Goal: Transaction & Acquisition: Purchase product/service

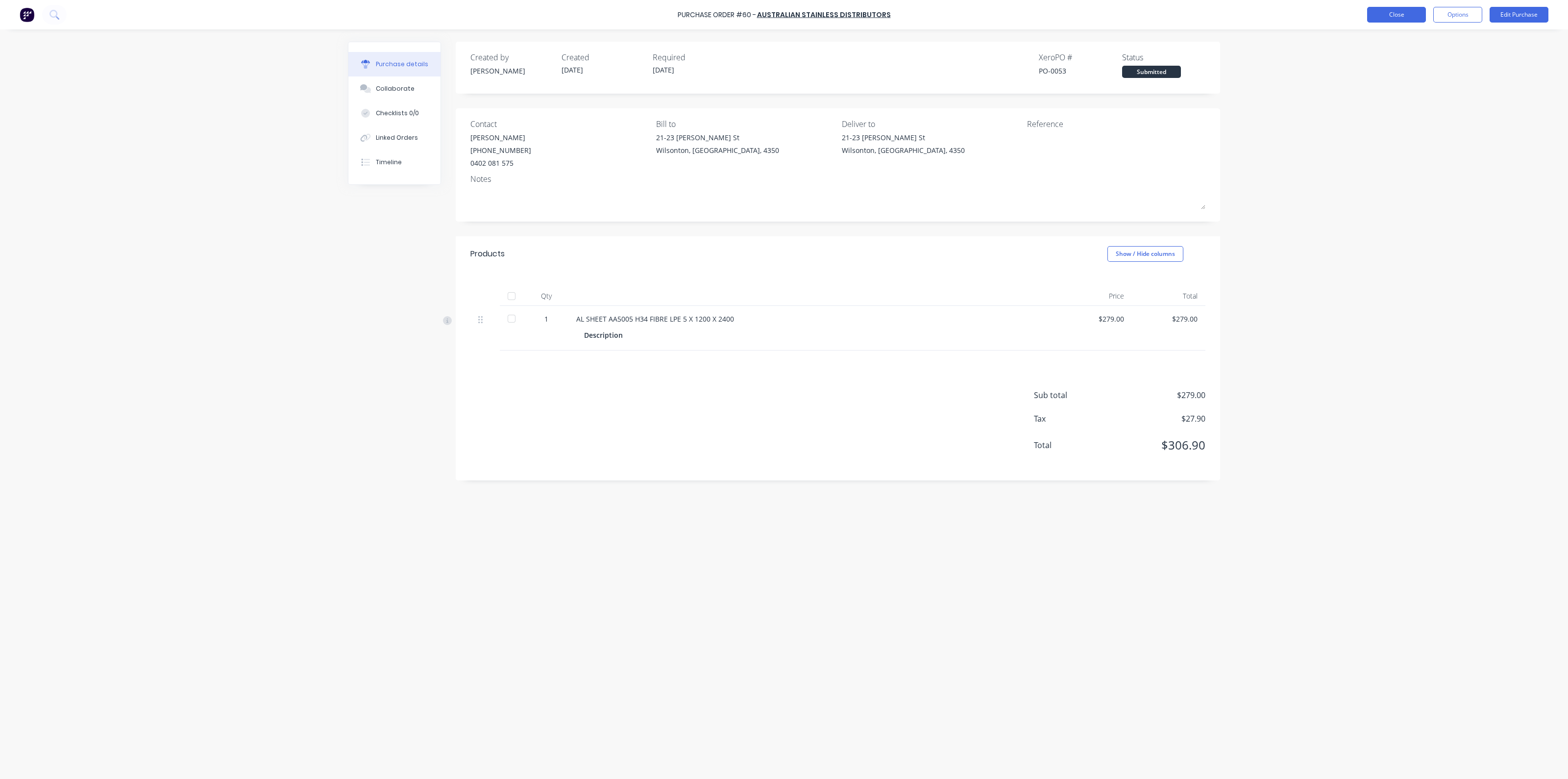
click at [1378, 17] on button "Close" at bounding box center [1396, 15] width 59 height 16
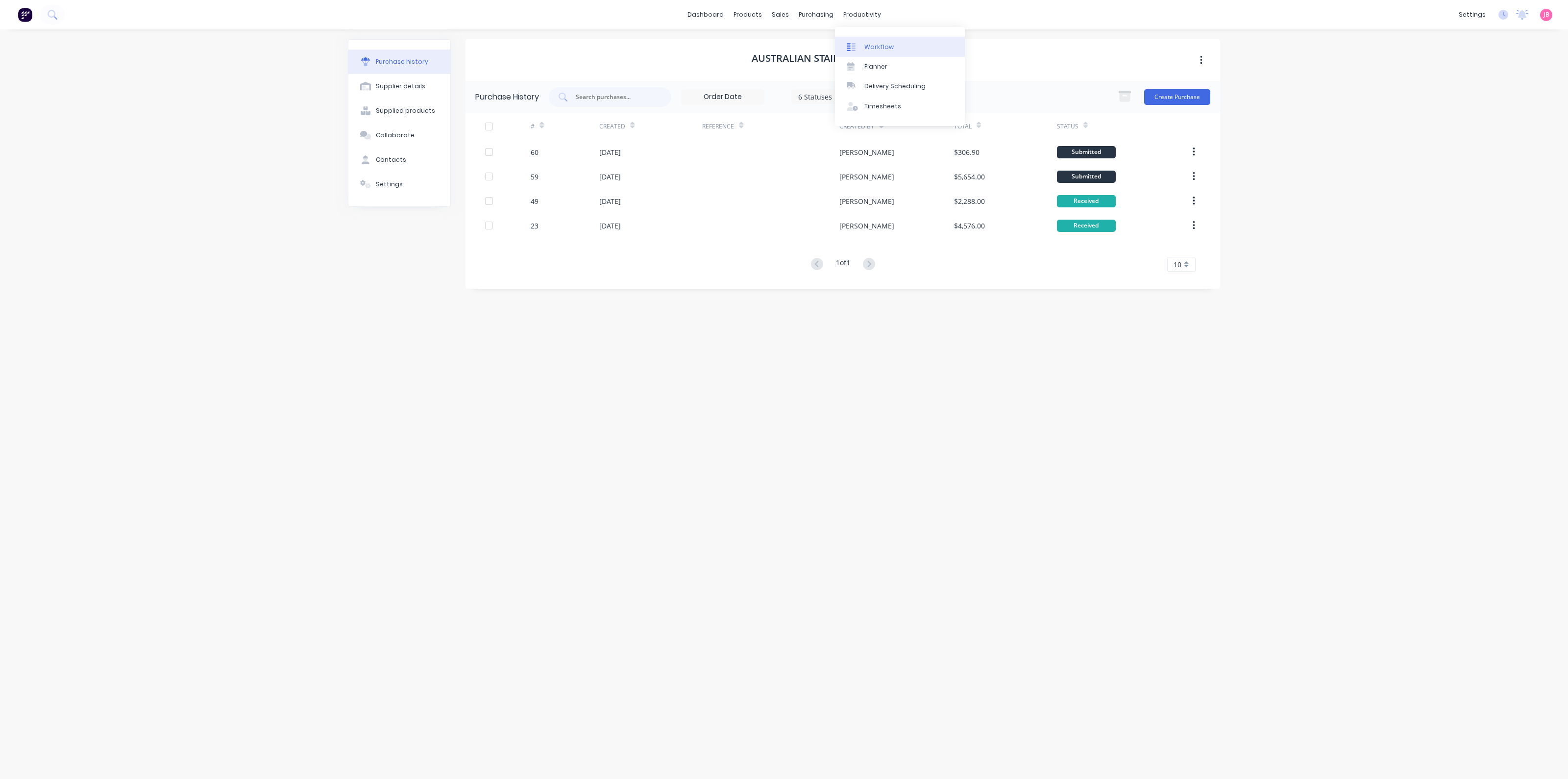
click at [869, 41] on link "Workflow" at bounding box center [900, 46] width 130 height 19
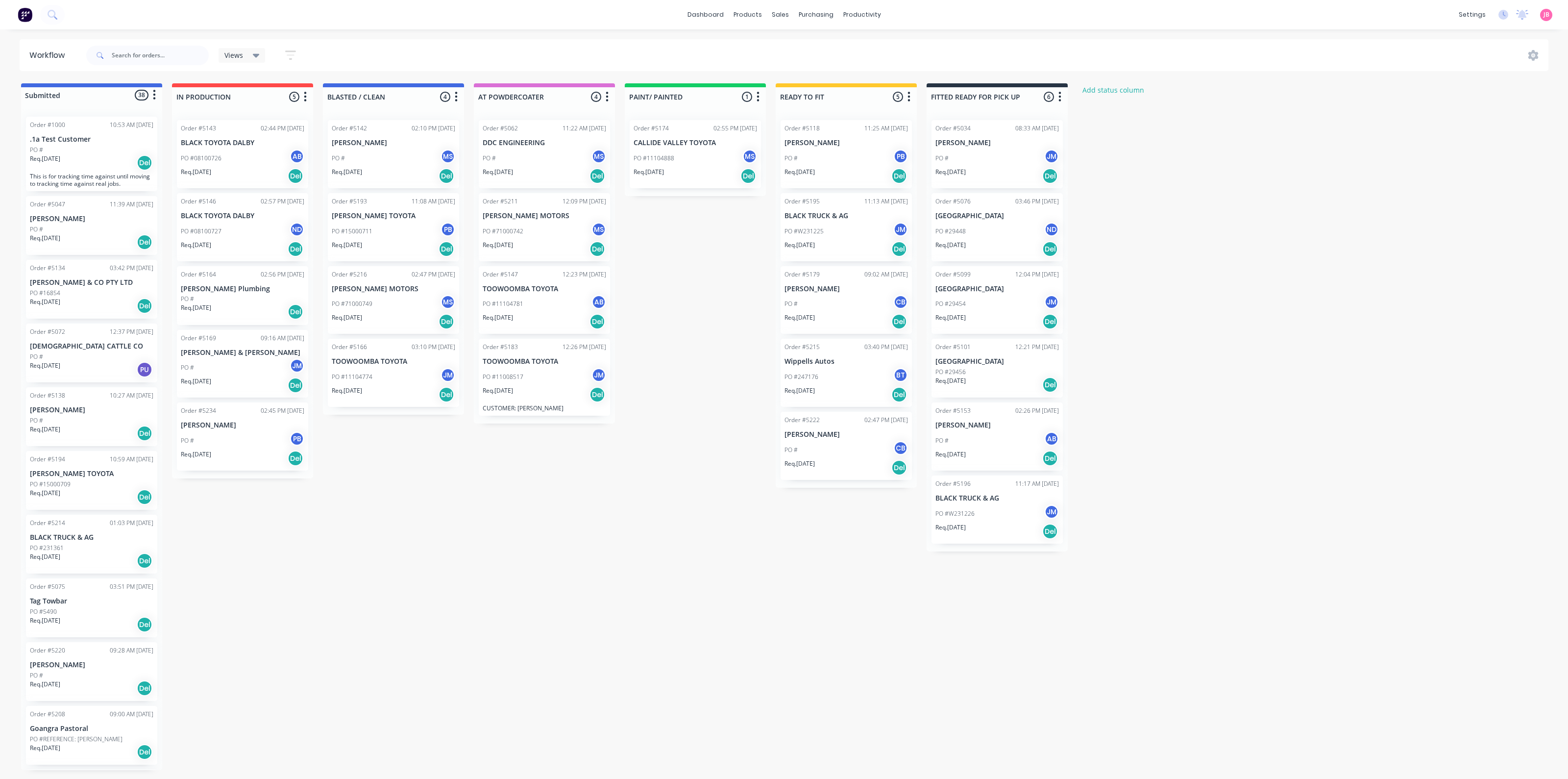
click at [211, 565] on div "Submitted 38 Status colour #4169E1 hex #4169E1 Save Cancel Summaries Total orde…" at bounding box center [668, 427] width 1350 height 687
click at [750, 507] on div "Submitted 38 Status colour #4169E1 hex #4169E1 Save Cancel Summaries Total orde…" at bounding box center [668, 427] width 1350 height 687
drag, startPoint x: 629, startPoint y: 453, endPoint x: 638, endPoint y: 454, distance: 9.1
click at [629, 453] on div "Submitted 38 Status colour #4169E1 hex #4169E1 Save Cancel Summaries Total orde…" at bounding box center [668, 427] width 1350 height 687
click at [527, 528] on div "Submitted 38 Status colour #4169E1 hex #4169E1 Save Cancel Summaries Total orde…" at bounding box center [668, 427] width 1350 height 687
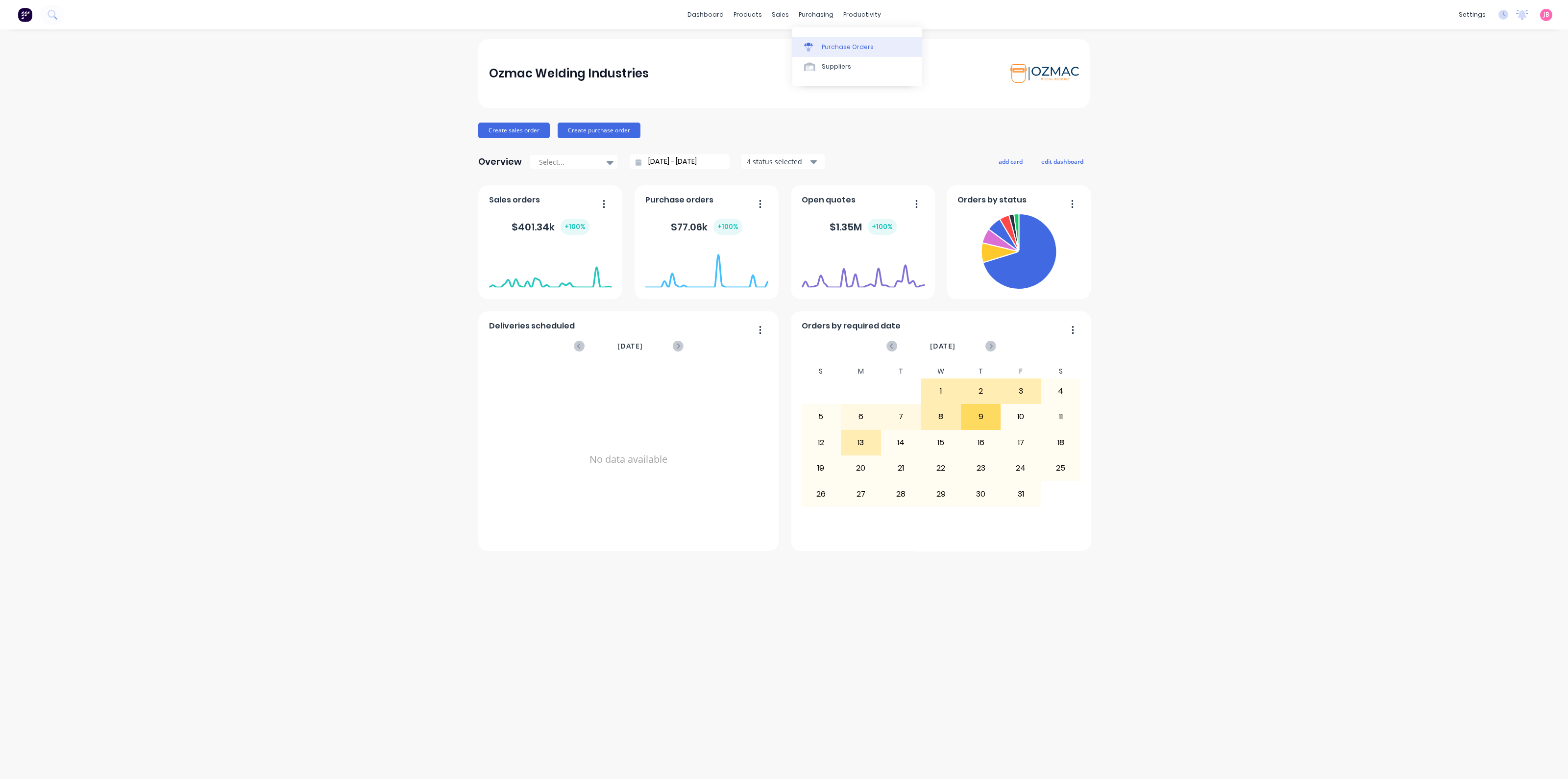
click at [829, 46] on div "Purchase Orders" at bounding box center [847, 47] width 52 height 9
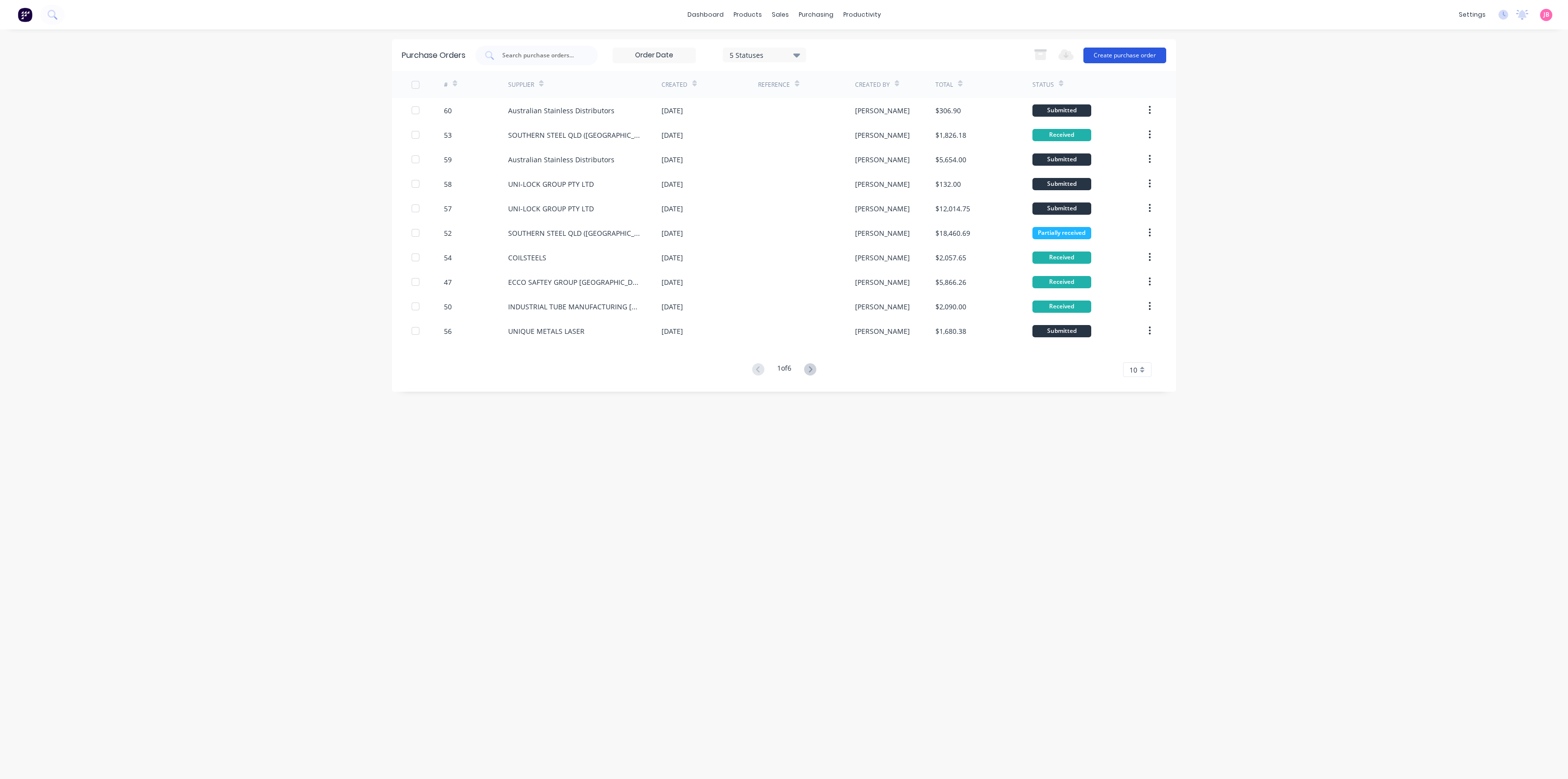
click at [1122, 51] on button "Create purchase order" at bounding box center [1125, 55] width 83 height 16
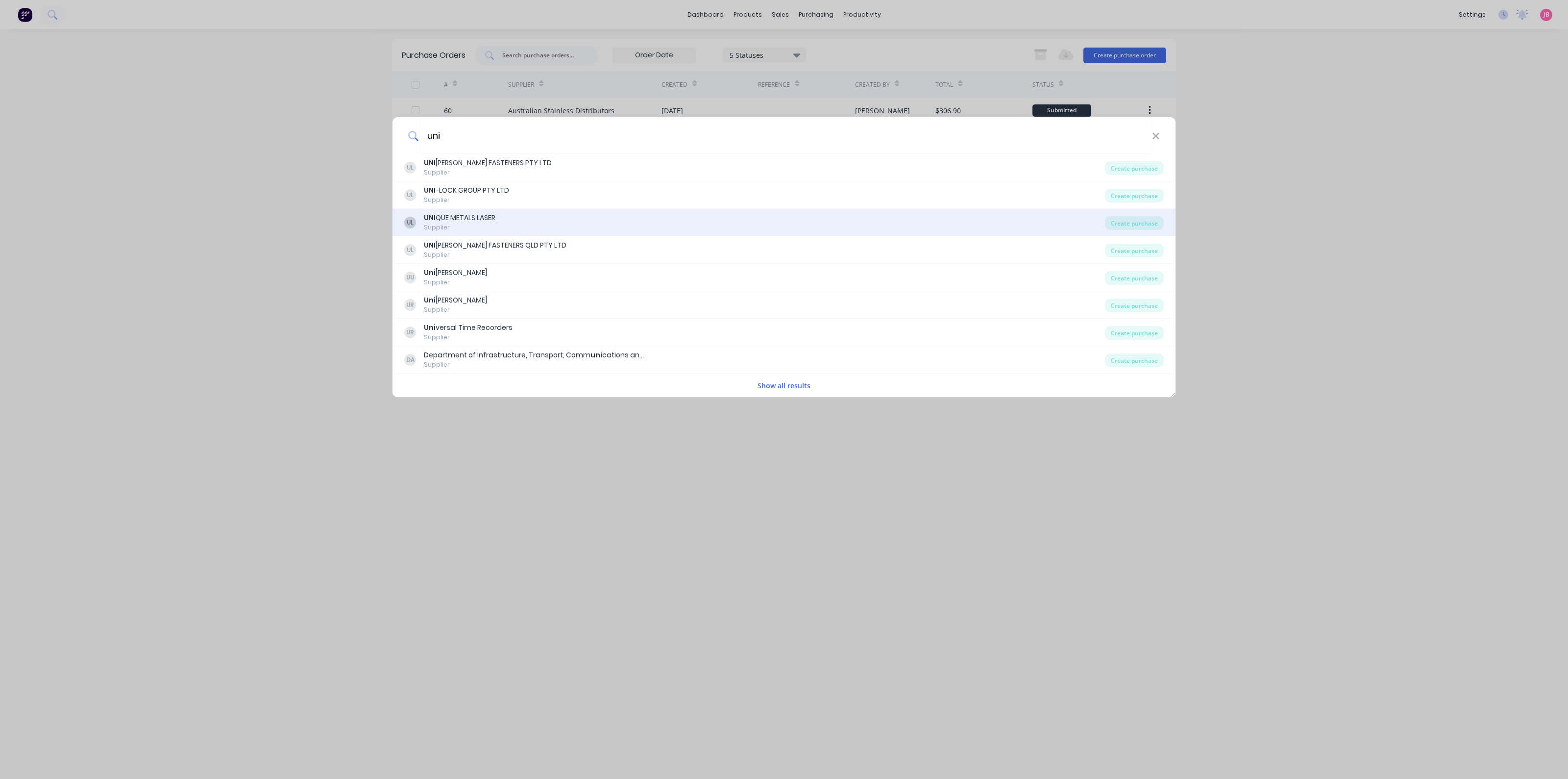
type input "uni"
click at [609, 225] on div "UL UNI QUE METALS LASER Supplier" at bounding box center [754, 222] width 701 height 19
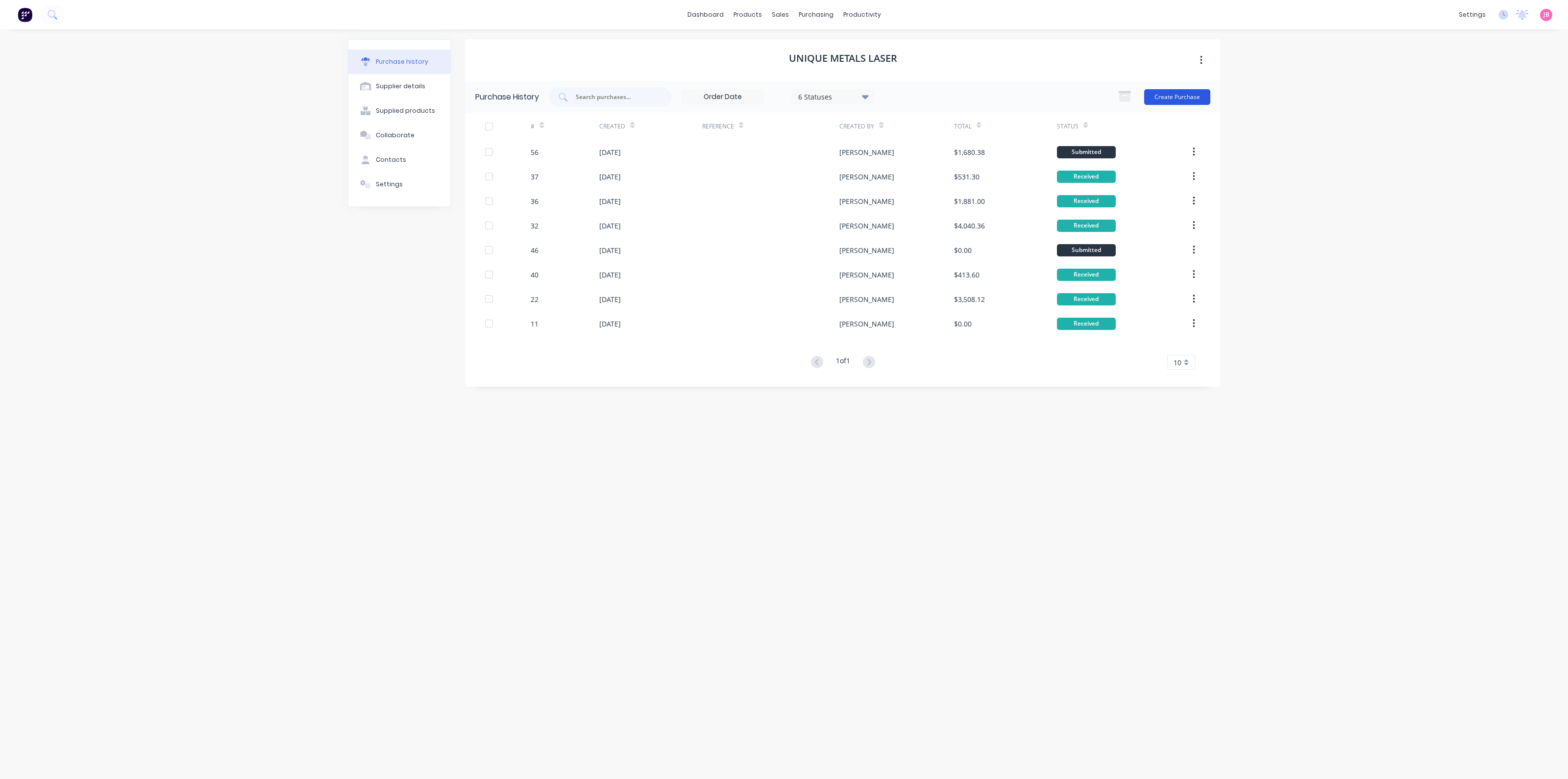
click at [1161, 99] on button "Create Purchase" at bounding box center [1177, 97] width 66 height 16
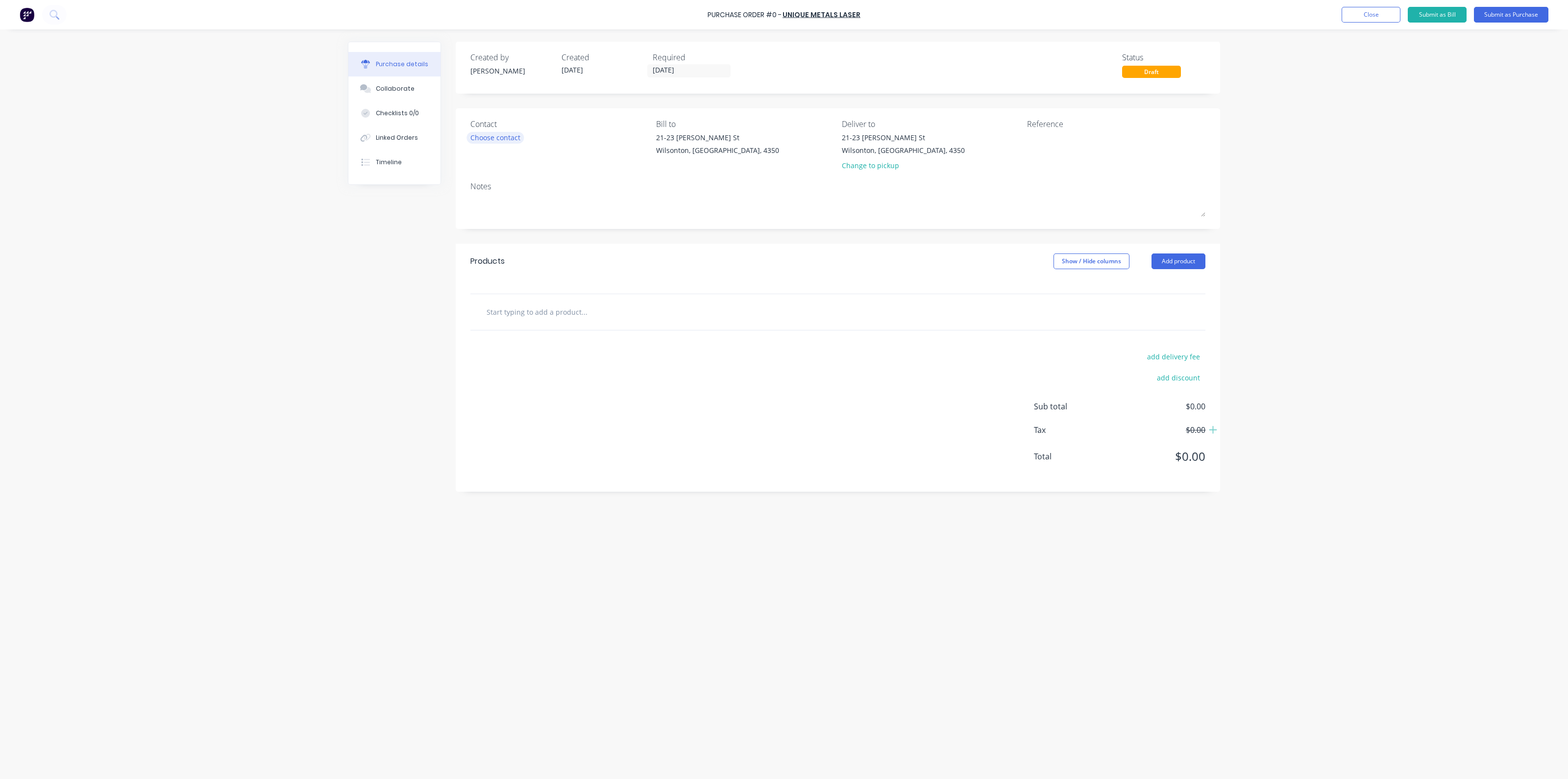
click at [514, 133] on div "Choose contact" at bounding box center [495, 137] width 50 height 10
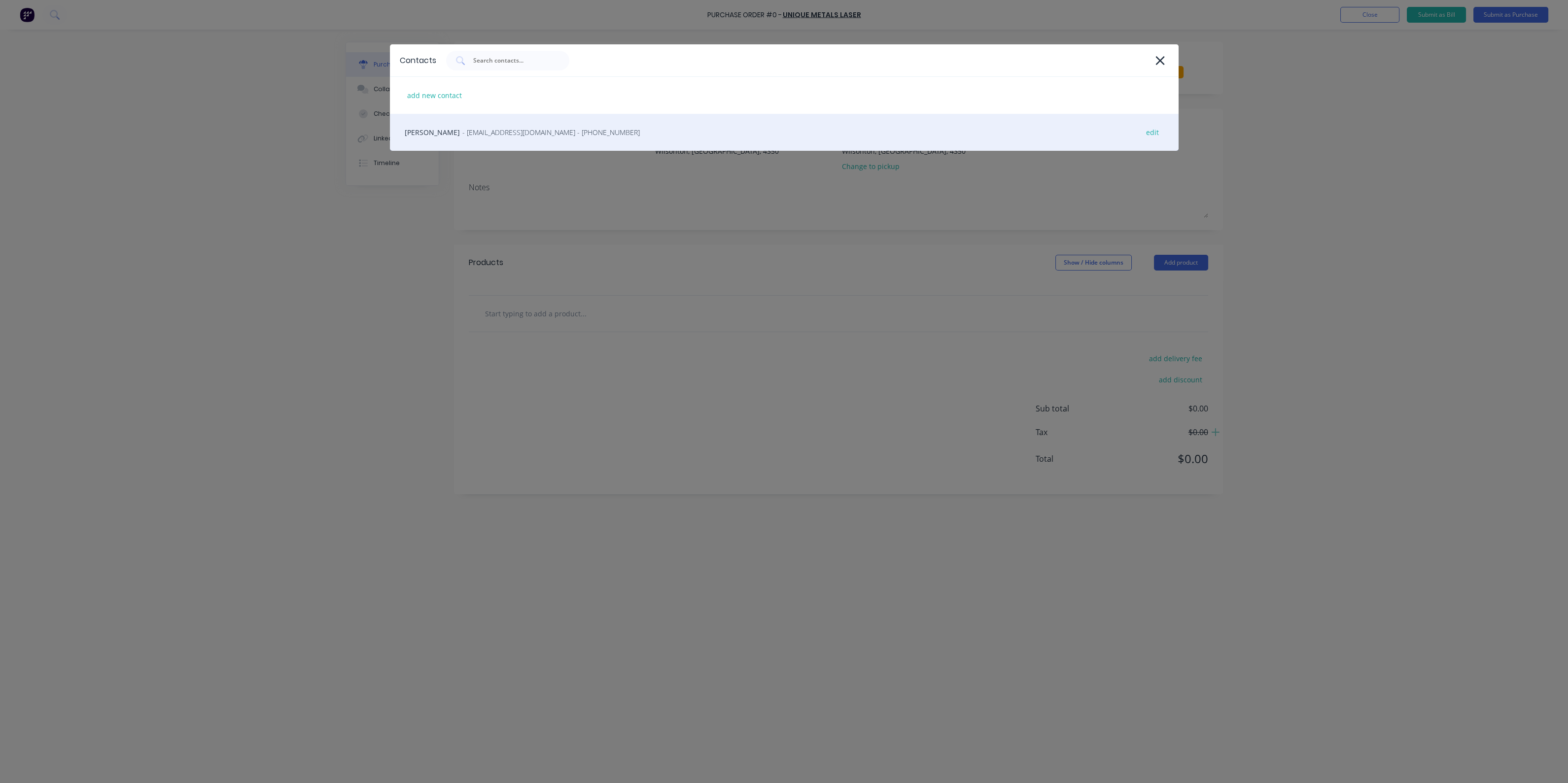
click at [522, 133] on span "- [EMAIL_ADDRESS][DOMAIN_NAME] - [PHONE_NUMBER]" at bounding box center [551, 132] width 178 height 10
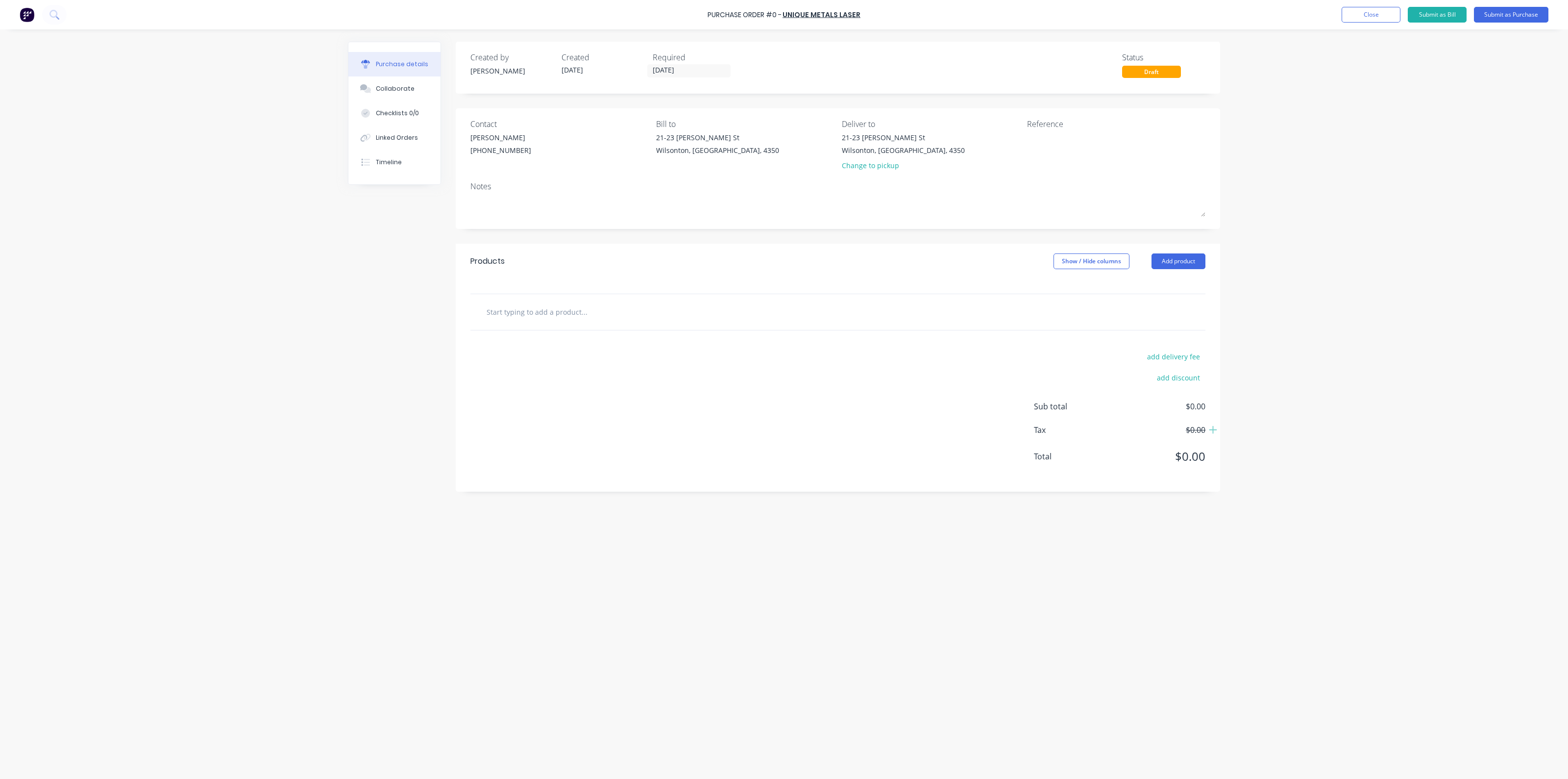
drag, startPoint x: 514, startPoint y: 308, endPoint x: 519, endPoint y: 310, distance: 5.4
click at [515, 308] on input "text" at bounding box center [584, 312] width 196 height 19
type input "1627116"
click at [615, 356] on button "Add 1627116 to order" at bounding box center [637, 349] width 294 height 32
click at [536, 326] on icon at bounding box center [538, 328] width 9 height 9
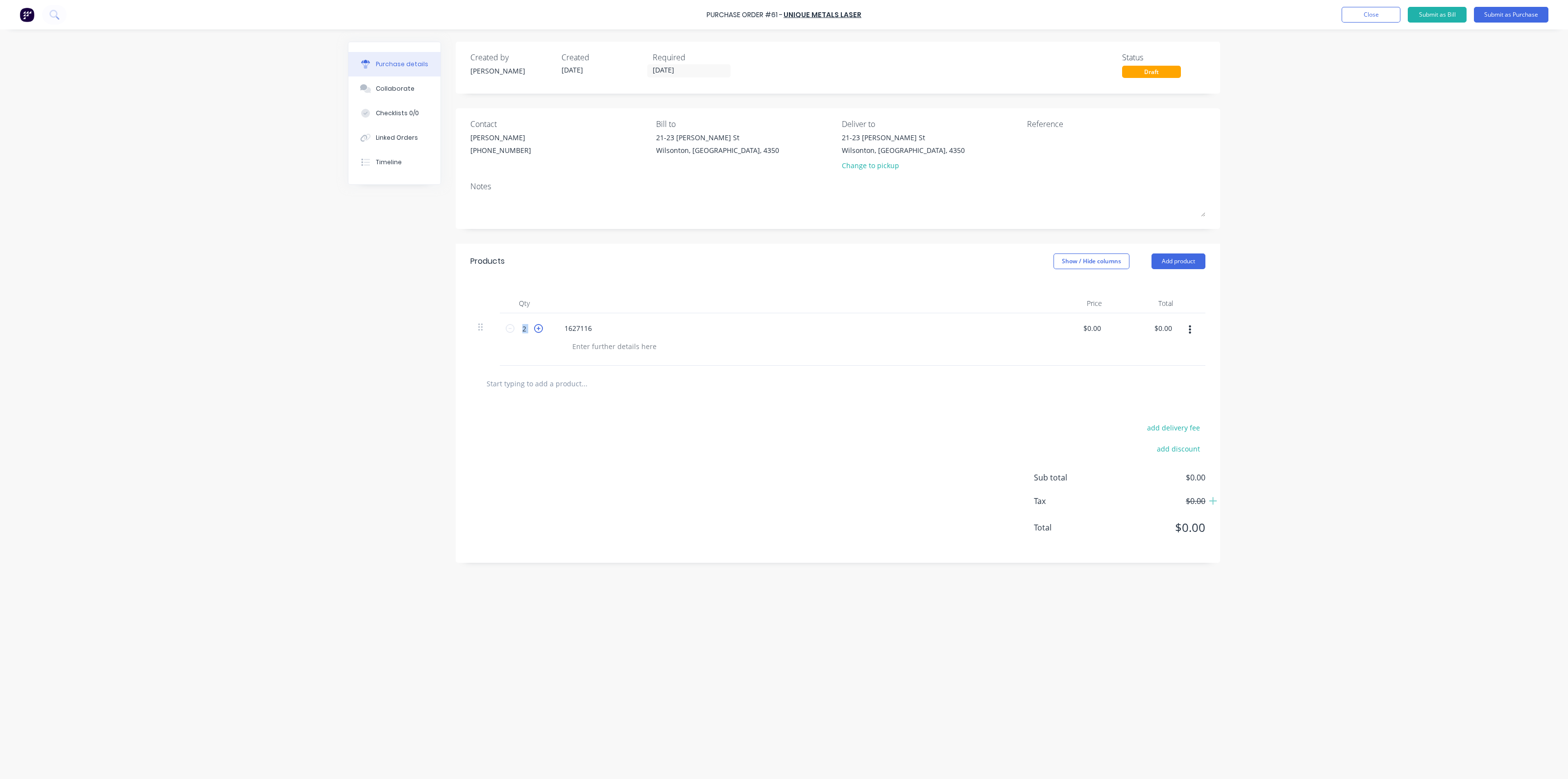
click at [536, 326] on icon at bounding box center [538, 328] width 9 height 9
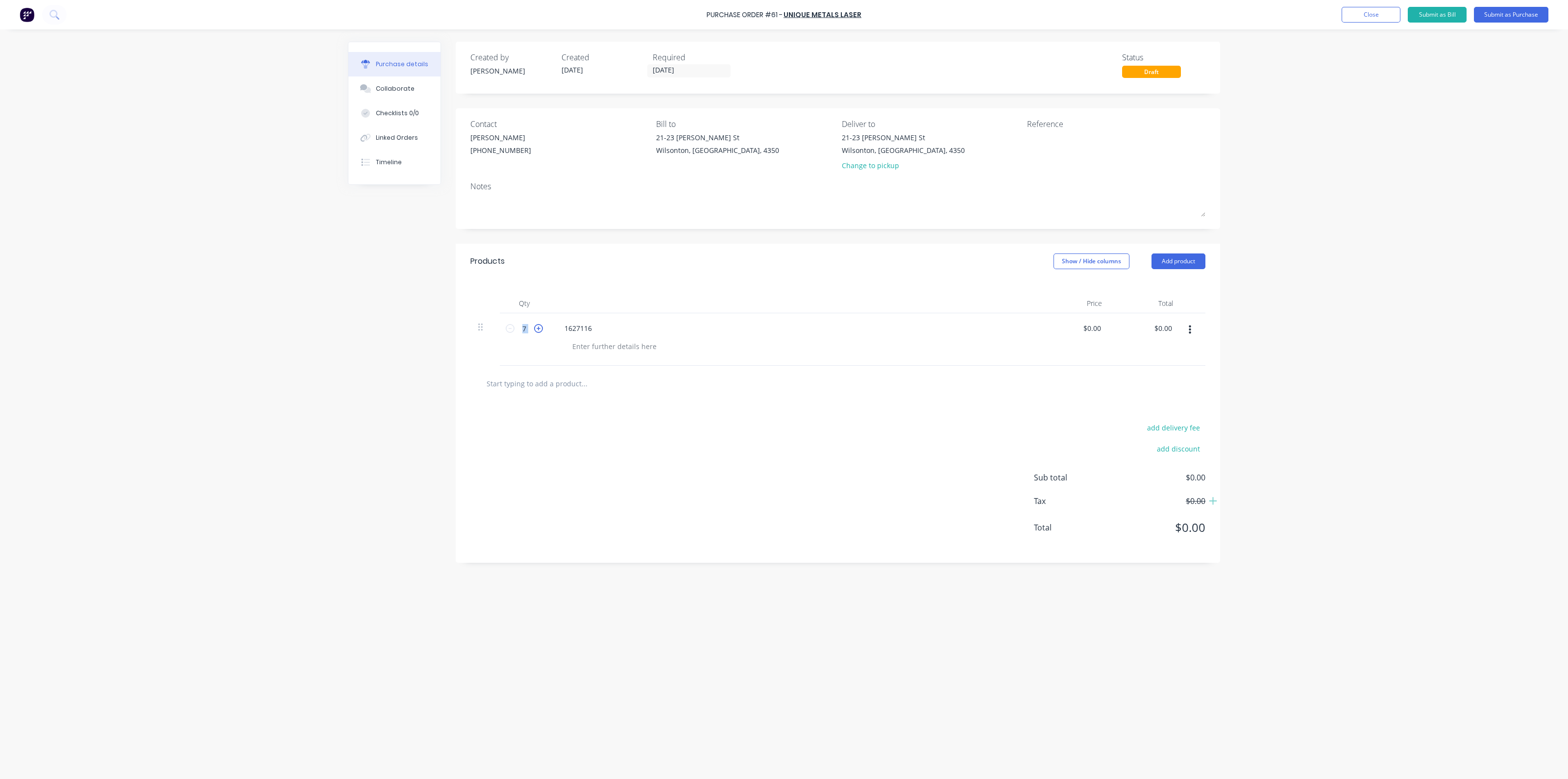
click at [536, 326] on icon at bounding box center [538, 328] width 9 height 9
click at [536, 329] on icon at bounding box center [538, 328] width 9 height 9
type input "10"
click at [542, 386] on input "text" at bounding box center [584, 383] width 196 height 19
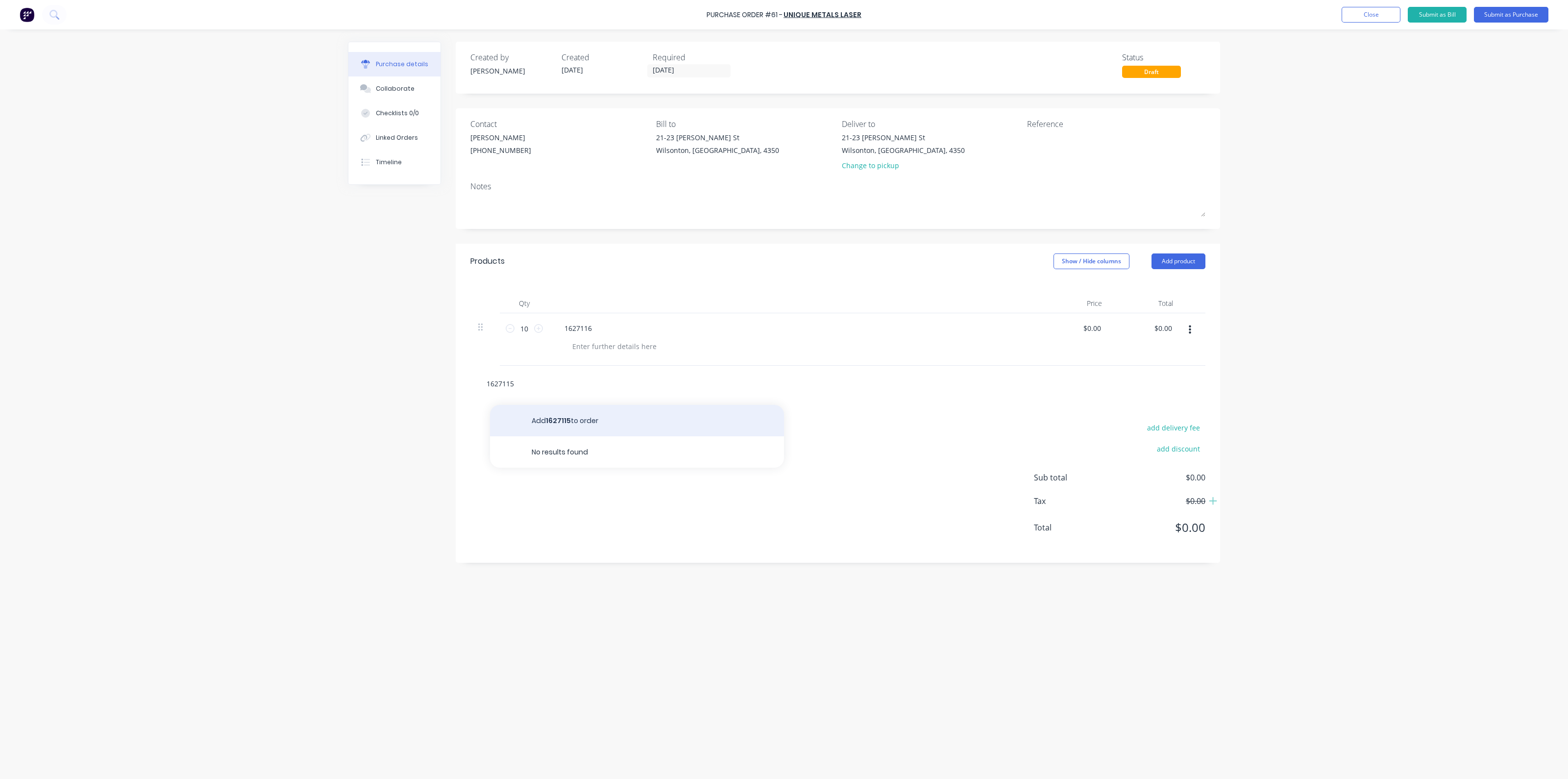
type input "1627115"
click at [571, 425] on button "Add 1627115 to order" at bounding box center [637, 421] width 294 height 32
click at [539, 383] on icon at bounding box center [538, 381] width 9 height 9
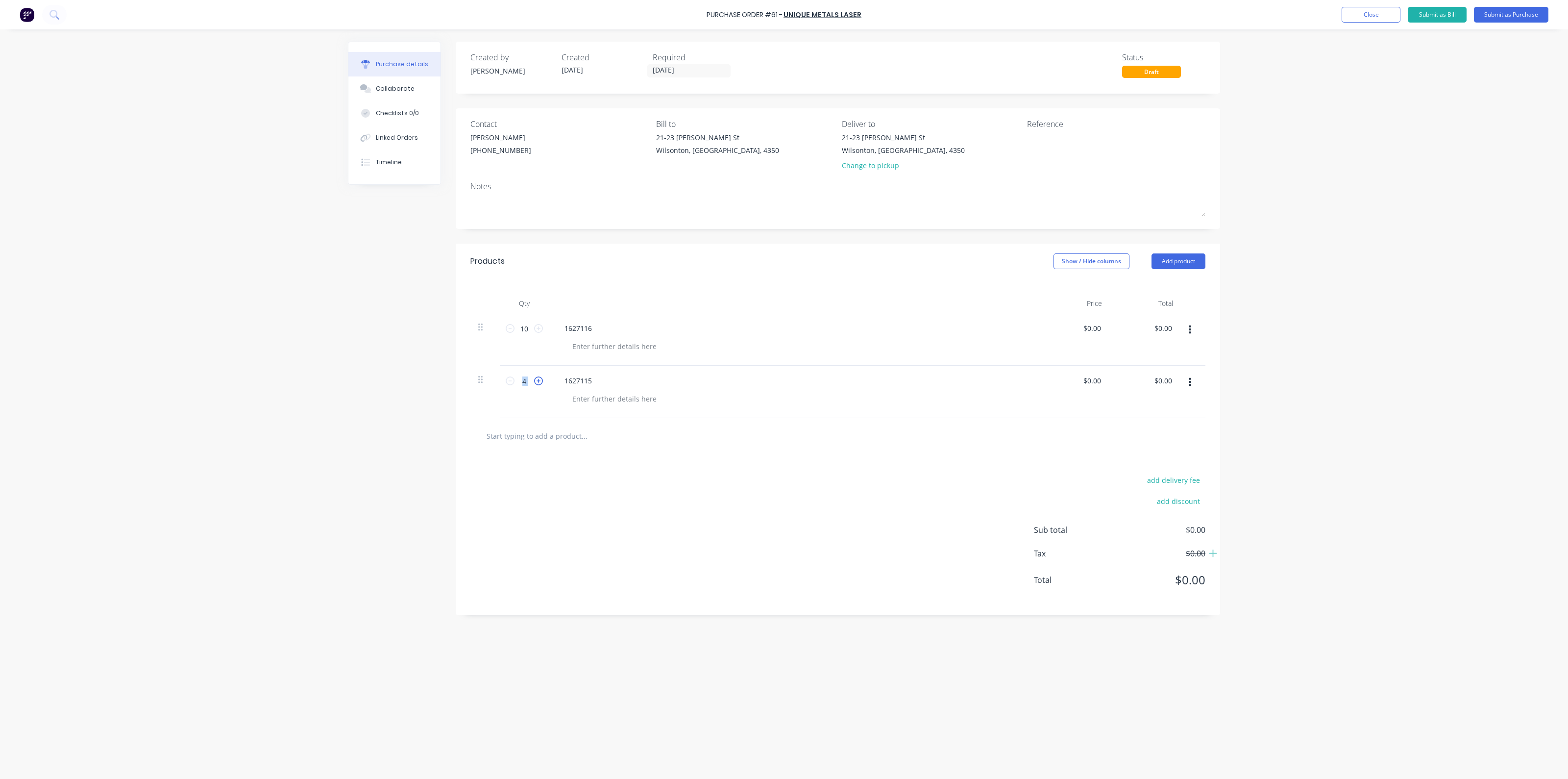
click at [540, 383] on icon at bounding box center [538, 381] width 9 height 9
click at [542, 408] on div "5 5" at bounding box center [524, 392] width 49 height 52
click at [541, 381] on icon at bounding box center [538, 381] width 9 height 9
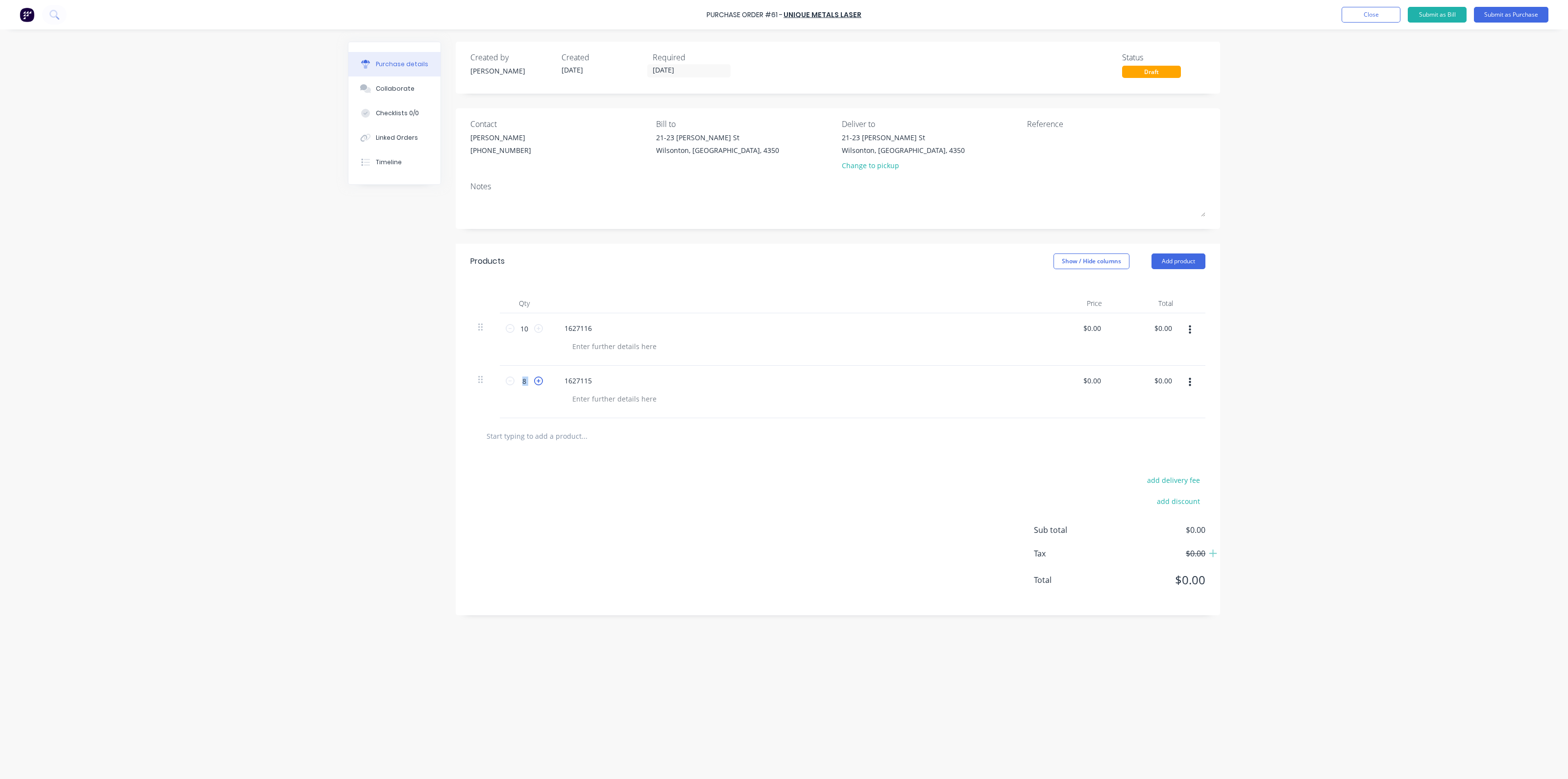
click at [541, 381] on icon at bounding box center [538, 381] width 9 height 9
type input "10"
click at [540, 328] on icon at bounding box center [538, 328] width 9 height 9
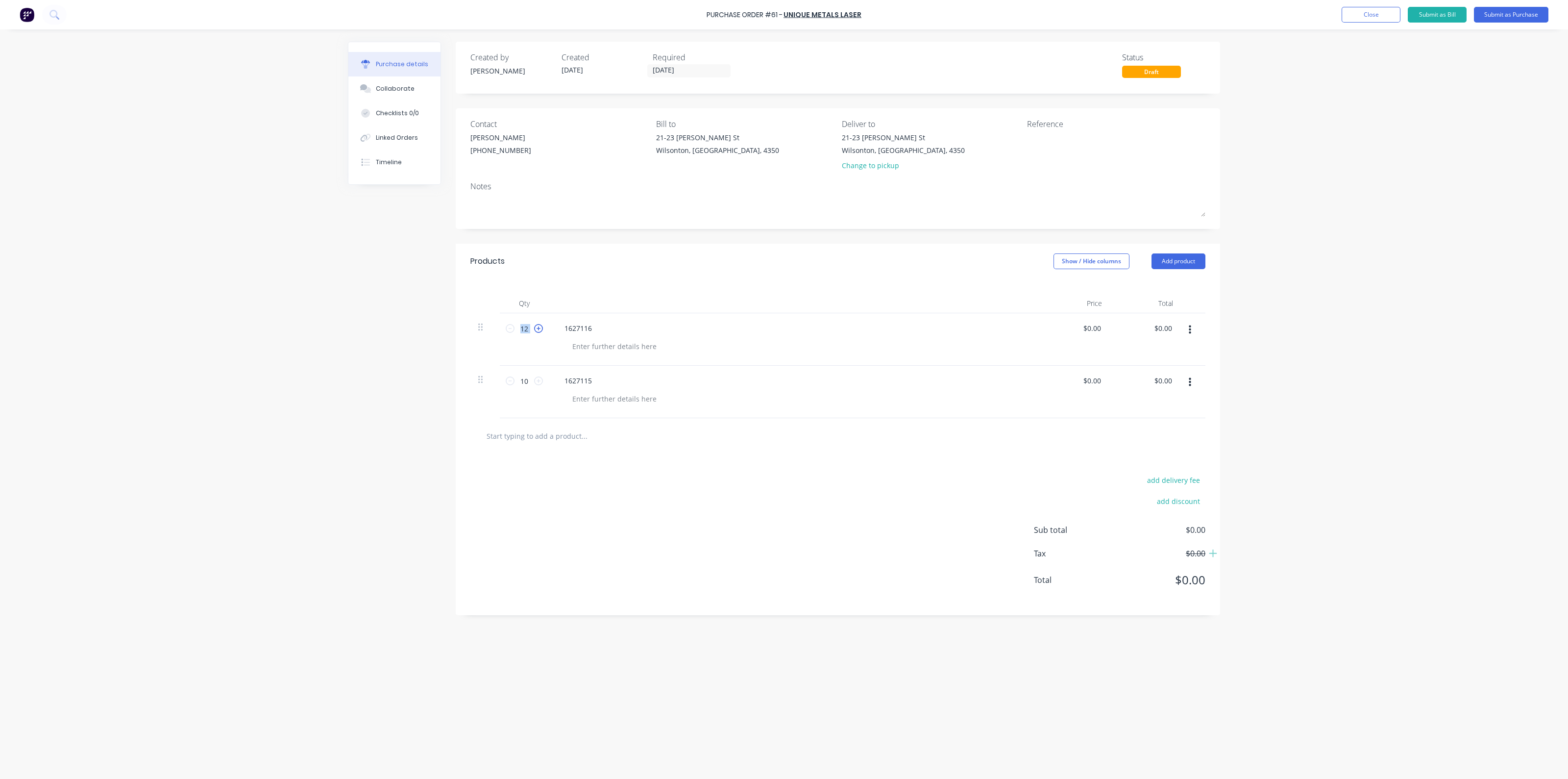
click at [540, 328] on icon at bounding box center [538, 328] width 9 height 9
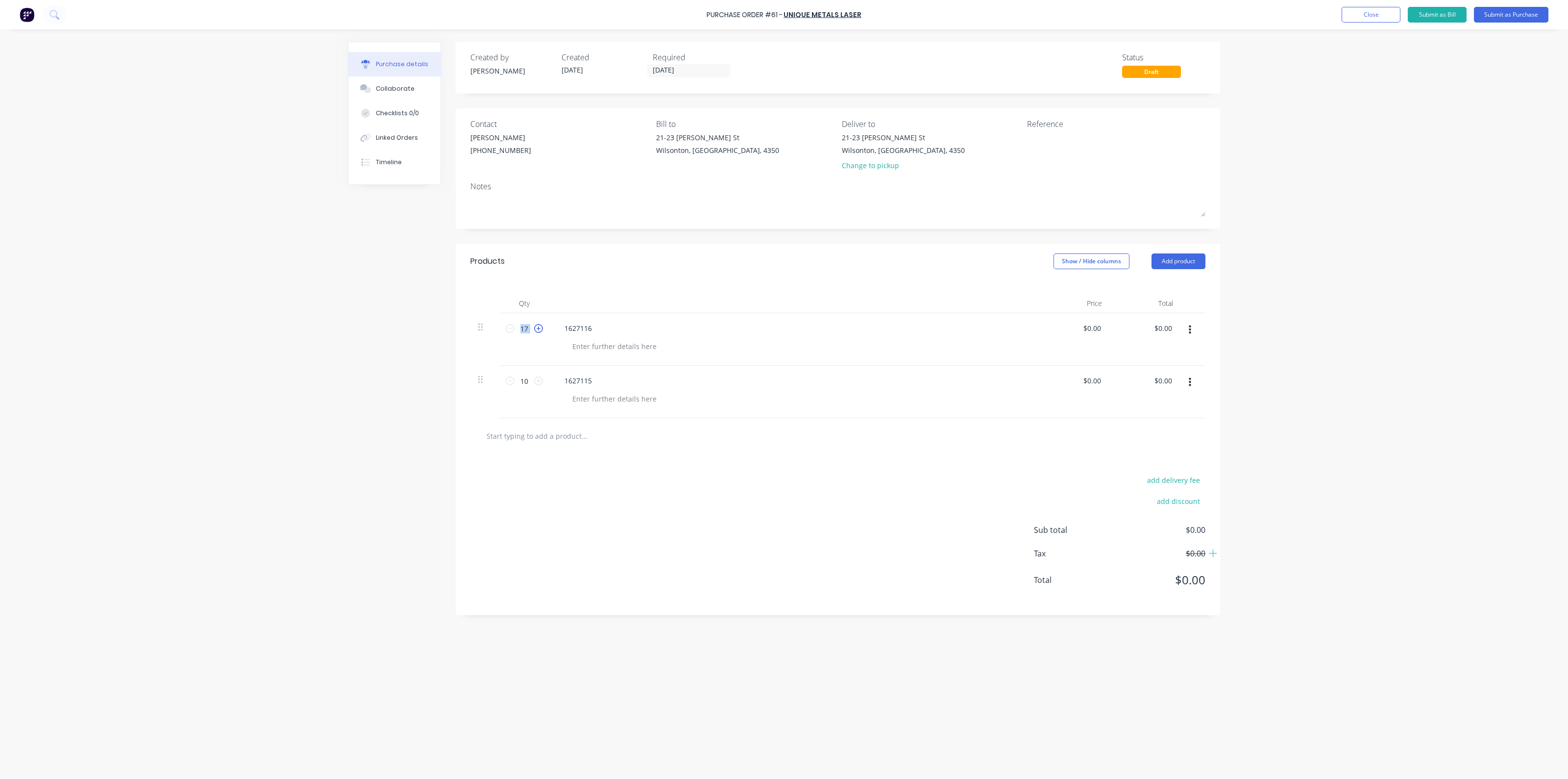
click at [540, 328] on icon at bounding box center [538, 328] width 9 height 9
type input "20"
click at [649, 348] on div at bounding box center [614, 346] width 100 height 14
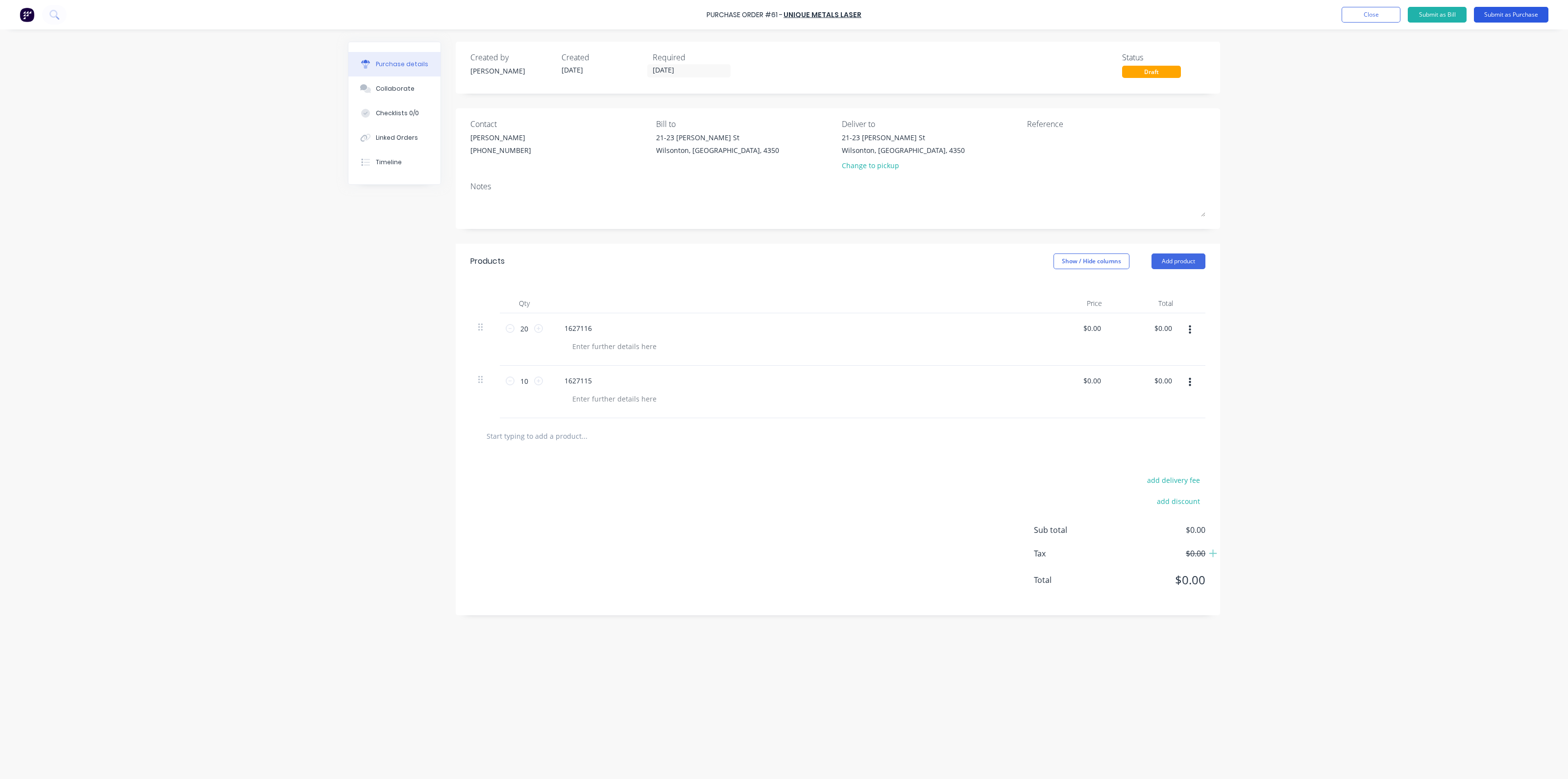
click at [1522, 12] on button "Submit as Purchase" at bounding box center [1511, 15] width 74 height 16
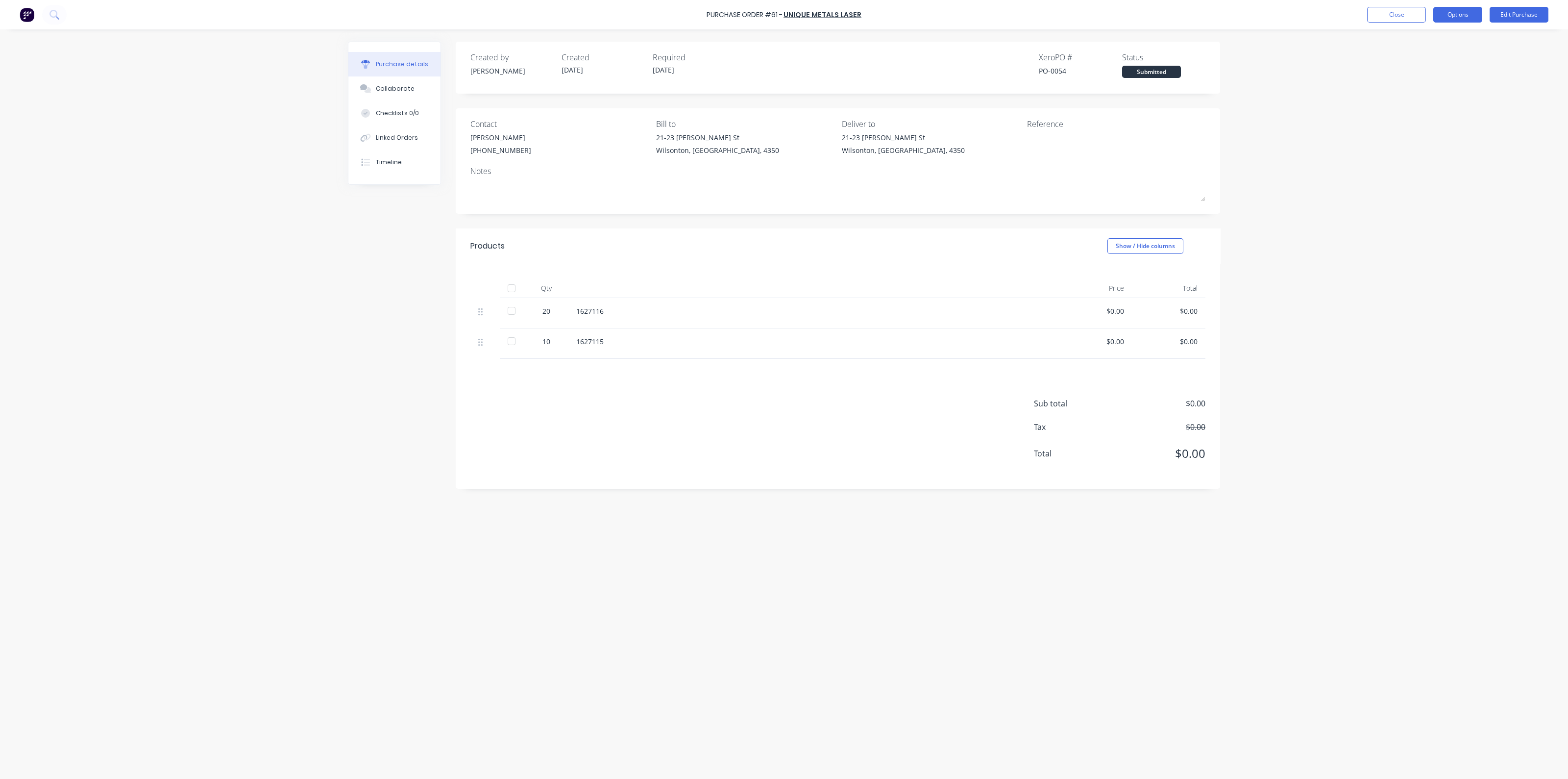
click at [1449, 16] on button "Options" at bounding box center [1458, 15] width 49 height 16
click at [1427, 41] on div "Print / Email" at bounding box center [1436, 40] width 75 height 14
click at [1399, 78] on div "Without pricing" at bounding box center [1436, 79] width 75 height 14
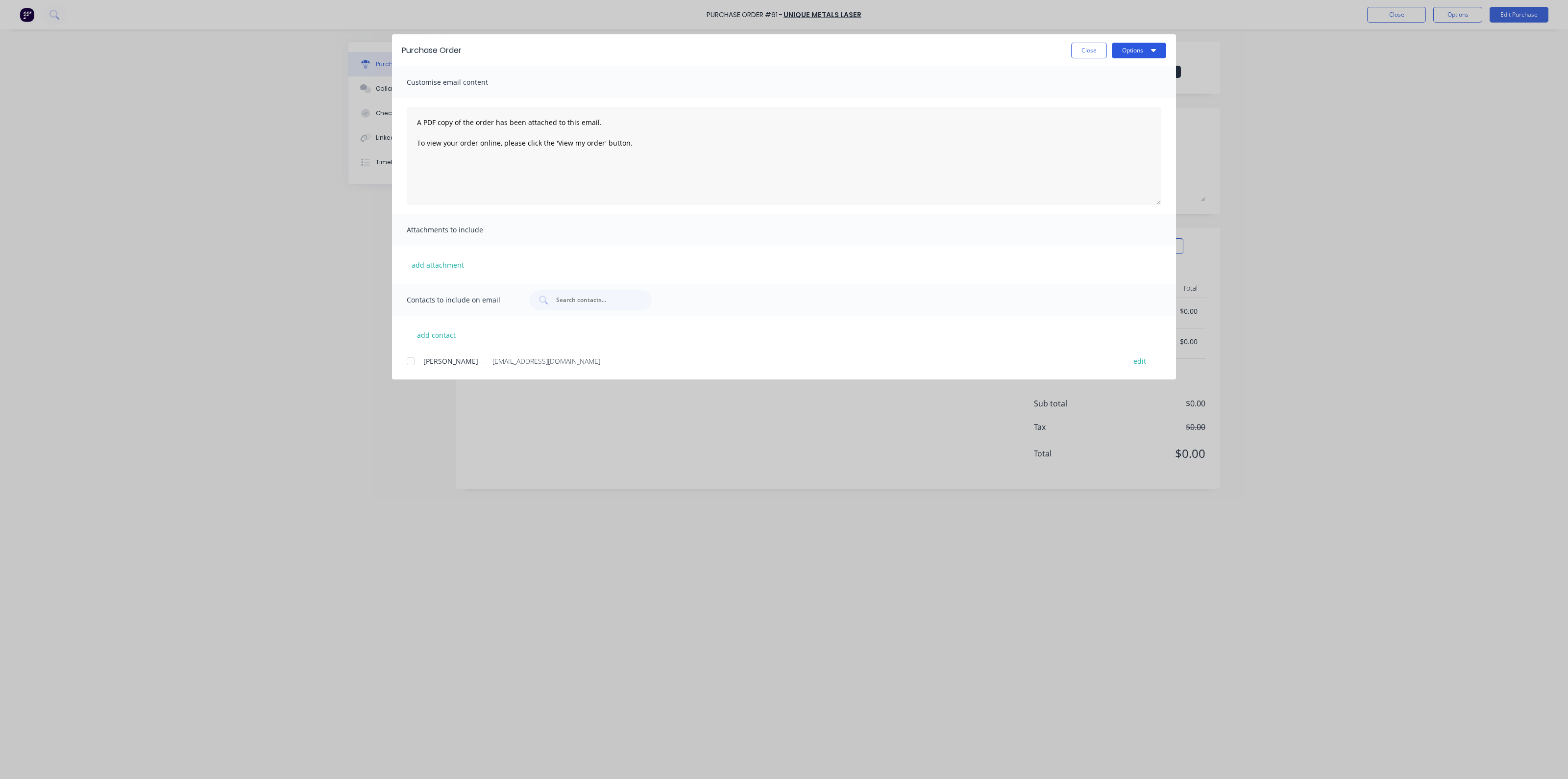
click at [1154, 49] on icon "button" at bounding box center [1153, 50] width 5 height 3
click at [604, 316] on div "add contact [PERSON_NAME] - [EMAIL_ADDRESS][DOMAIN_NAME] edit" at bounding box center [784, 341] width 784 height 52
click at [407, 361] on div at bounding box center [410, 361] width 19 height 19
click at [1132, 55] on button "Options" at bounding box center [1139, 51] width 54 height 16
click at [1102, 113] on div "Email" at bounding box center [1119, 114] width 75 height 14
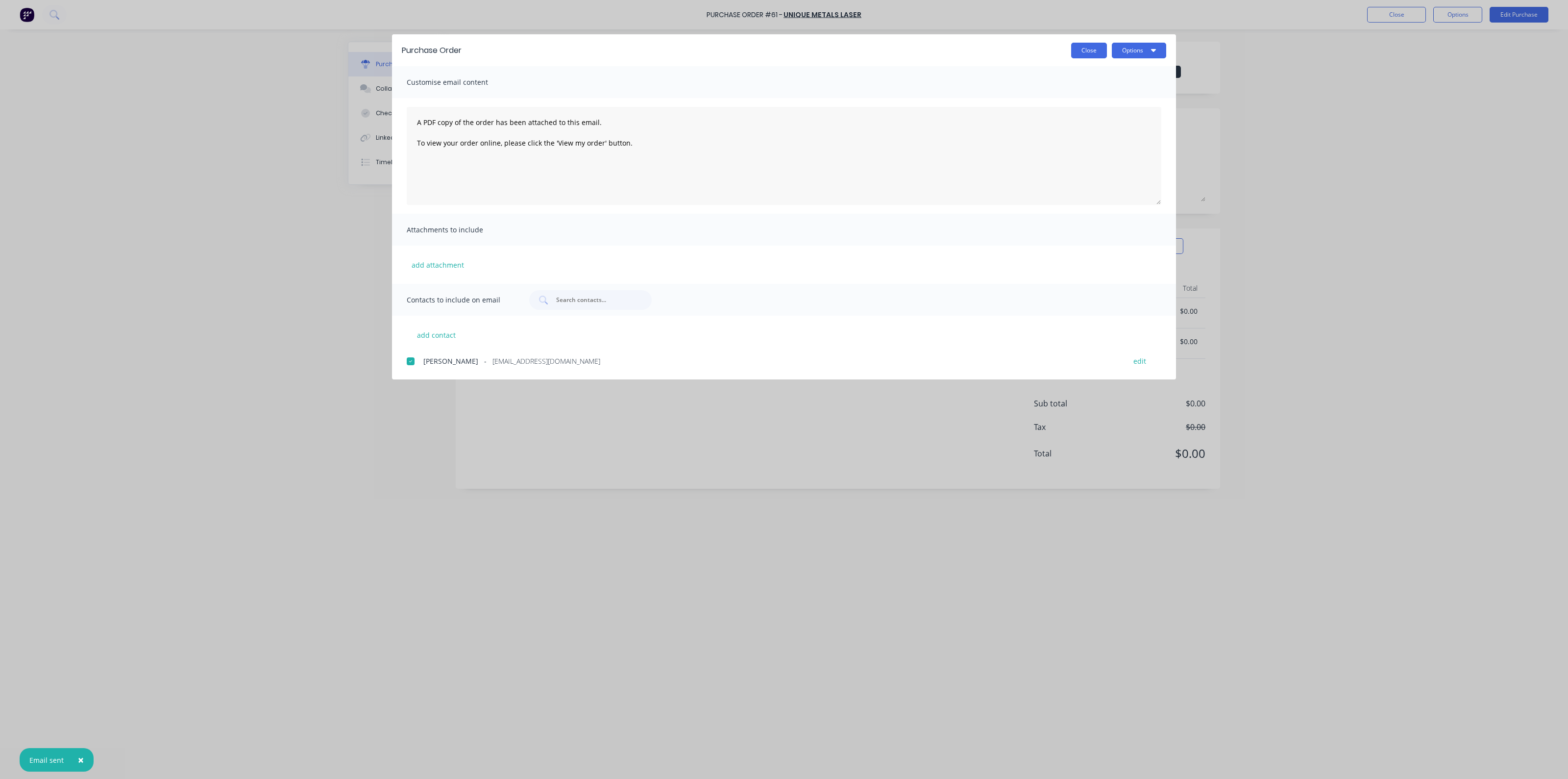
click at [1097, 50] on button "Close" at bounding box center [1089, 51] width 36 height 16
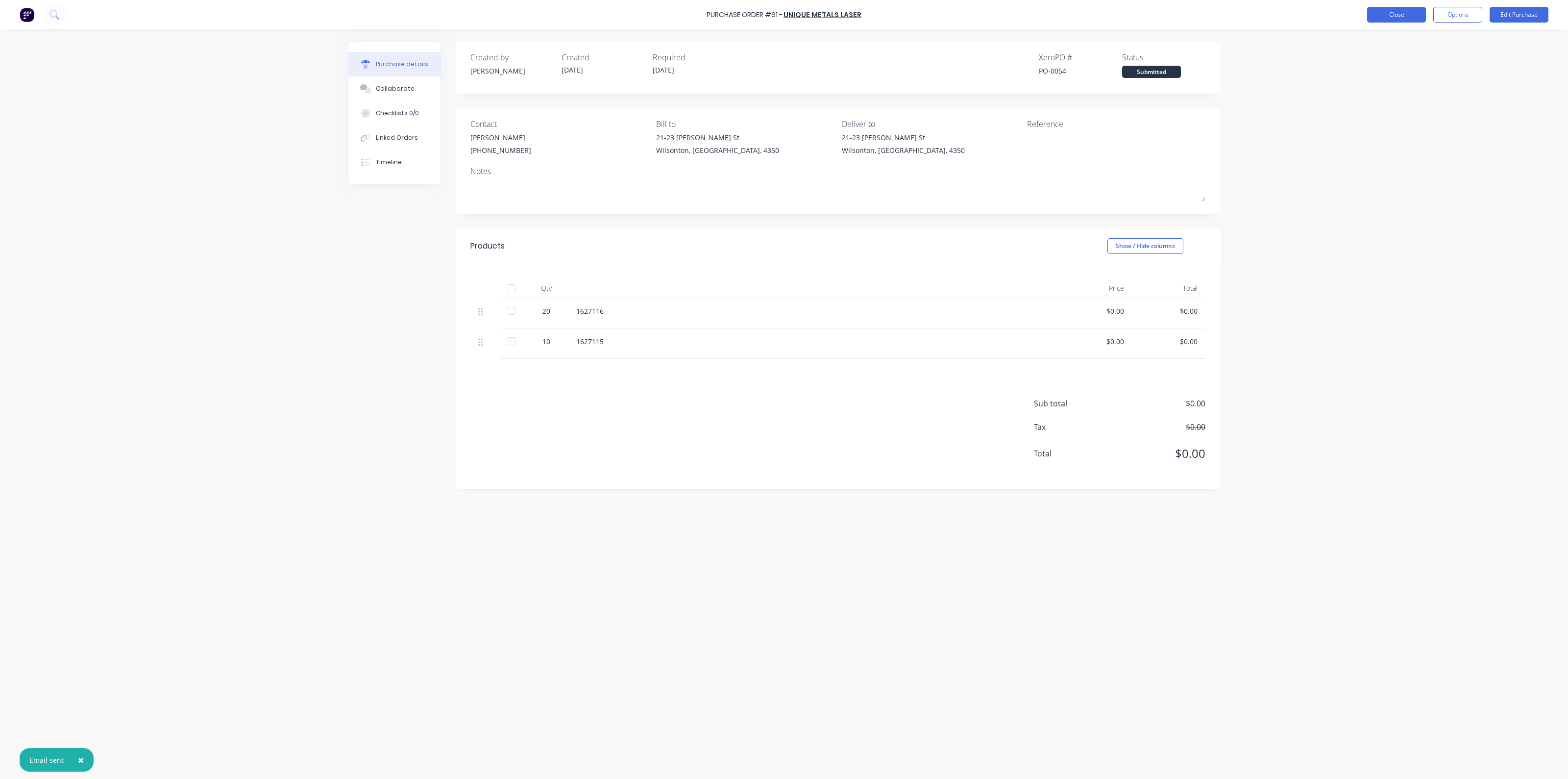
click at [1390, 15] on button "Close" at bounding box center [1396, 15] width 59 height 16
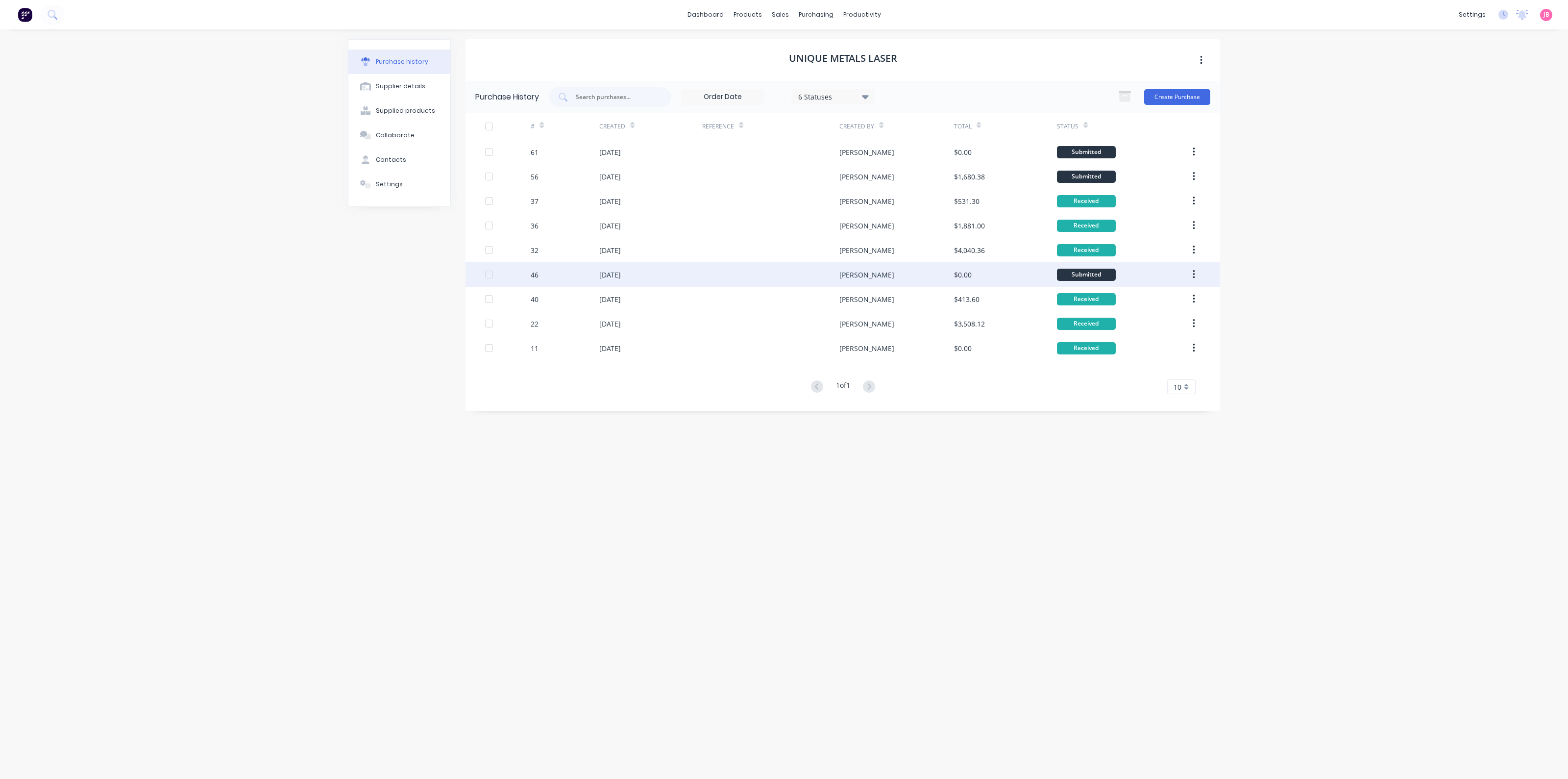
click at [916, 279] on div "[PERSON_NAME]" at bounding box center [897, 275] width 114 height 24
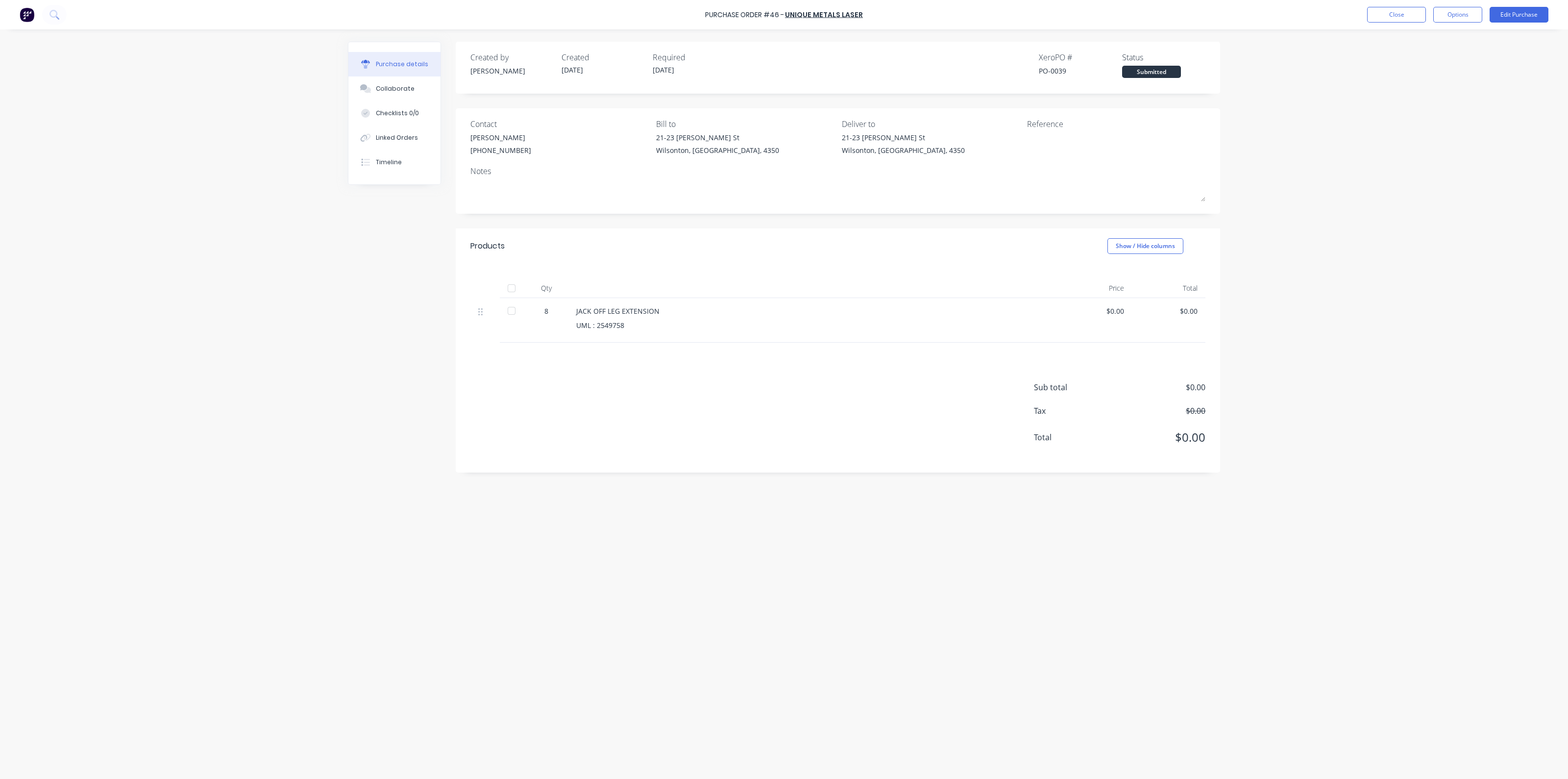
drag, startPoint x: 514, startPoint y: 313, endPoint x: 547, endPoint y: 312, distance: 33.0
click at [514, 313] on div at bounding box center [511, 311] width 19 height 19
click at [1413, 16] on button "Close" at bounding box center [1396, 15] width 59 height 16
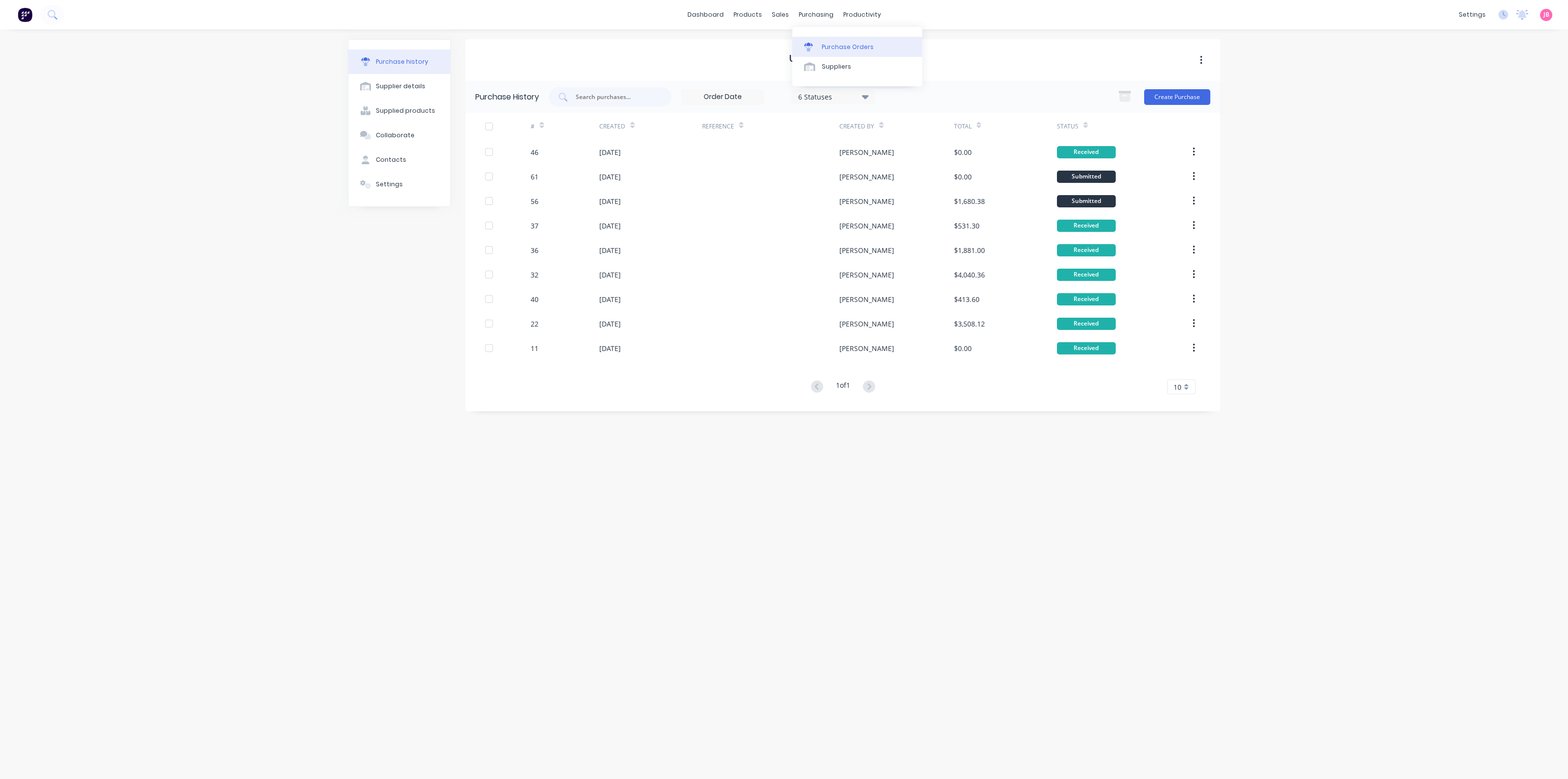
click at [822, 44] on div "Purchase Orders" at bounding box center [847, 47] width 52 height 9
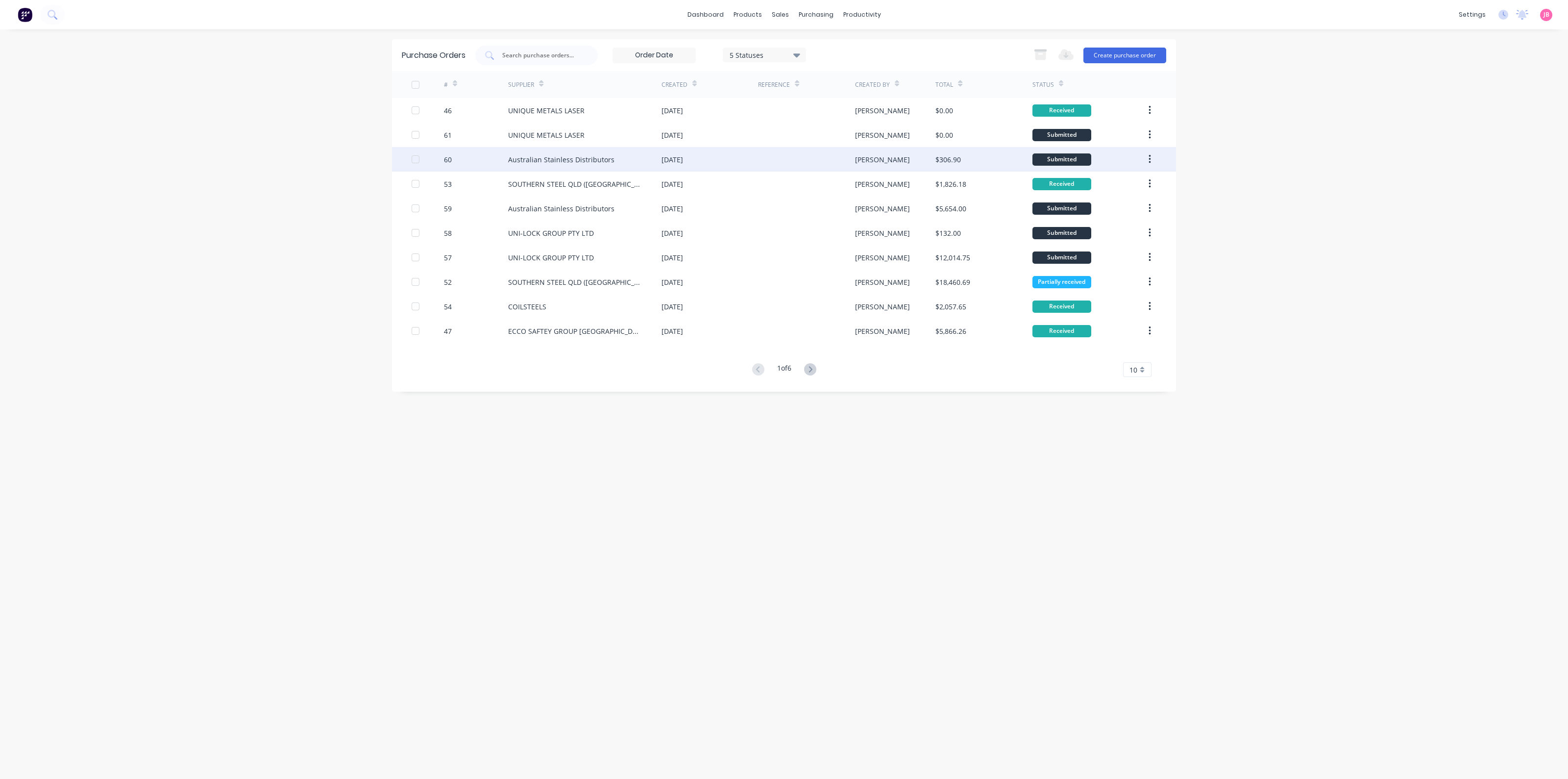
click at [652, 164] on div "Australian Stainless Distributors" at bounding box center [585, 160] width 153 height 24
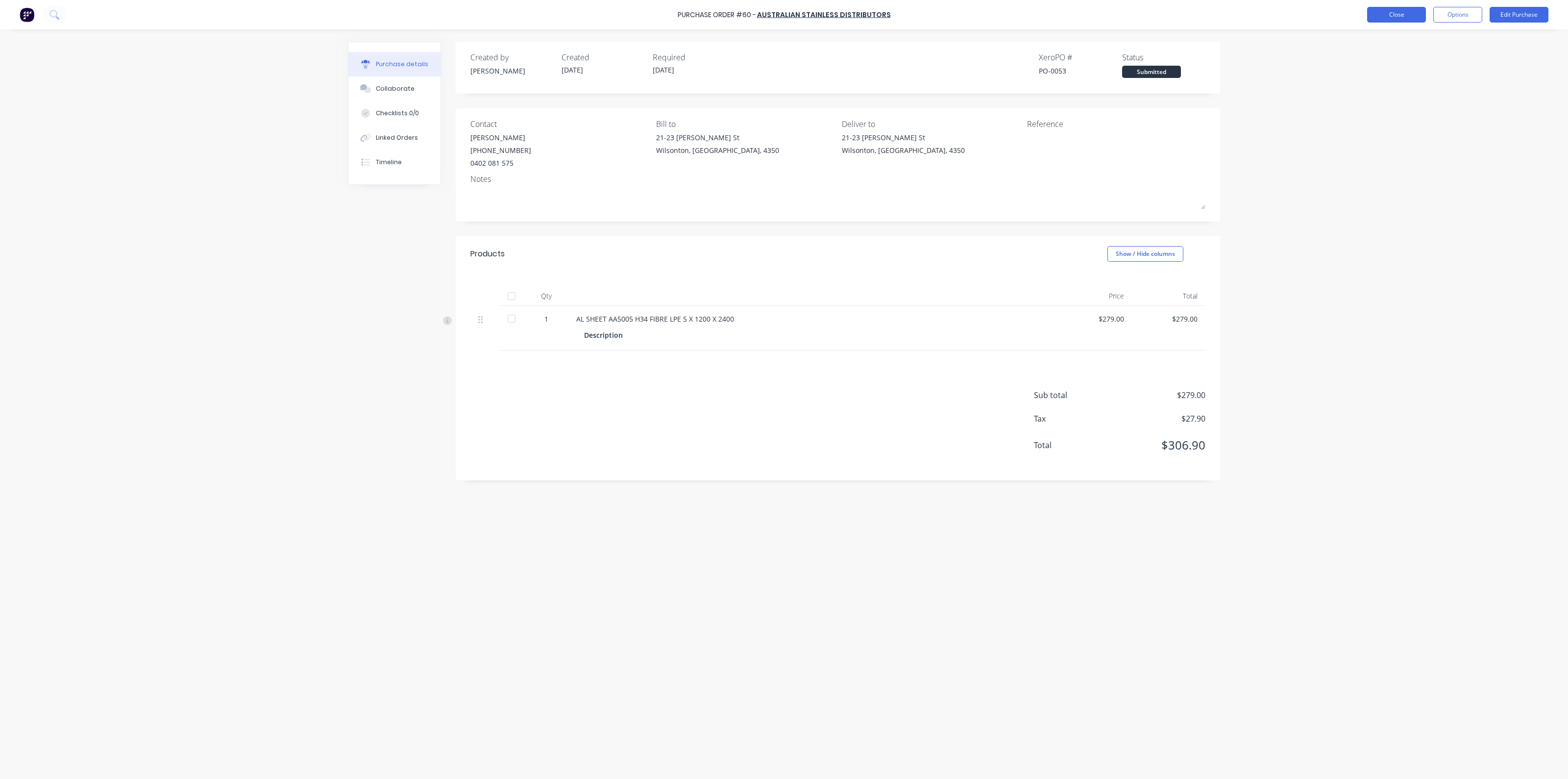
click at [1411, 18] on button "Close" at bounding box center [1396, 15] width 59 height 16
